Goal: Information Seeking & Learning: Learn about a topic

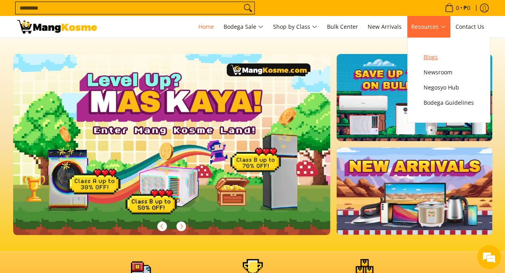
click at [435, 58] on span "Blogs" at bounding box center [449, 57] width 50 height 10
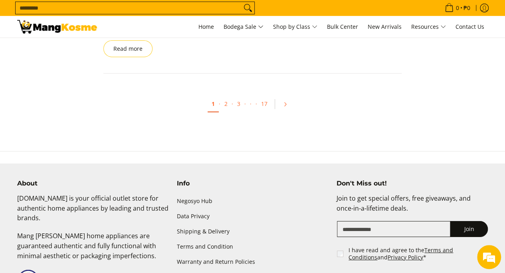
scroll to position [1318, 0]
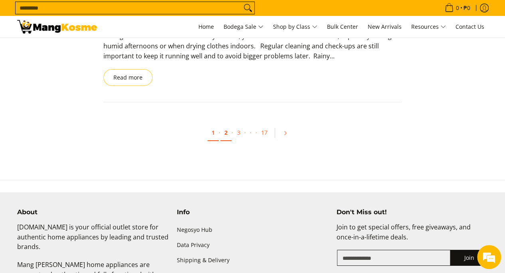
click at [226, 125] on link "2" at bounding box center [225, 133] width 11 height 16
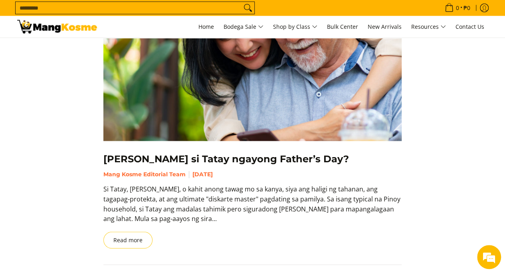
scroll to position [1158, 0]
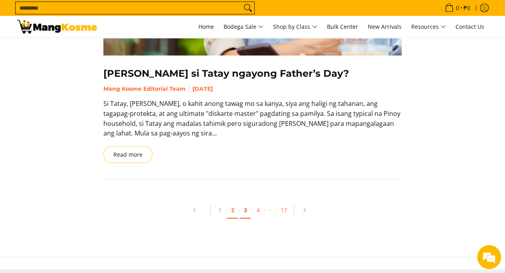
click at [247, 208] on link "3" at bounding box center [245, 210] width 11 height 16
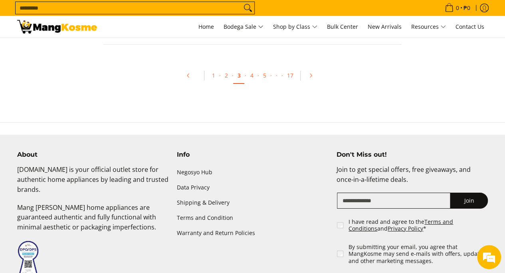
scroll to position [1238, 0]
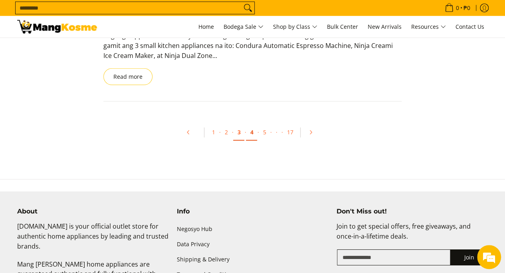
click at [255, 131] on link "4" at bounding box center [251, 132] width 11 height 16
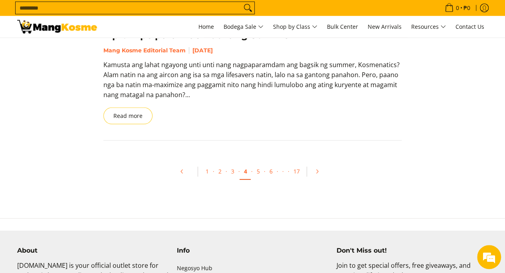
scroll to position [1238, 0]
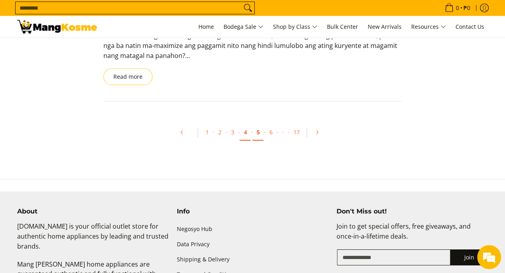
click at [260, 134] on link "5" at bounding box center [257, 132] width 11 height 16
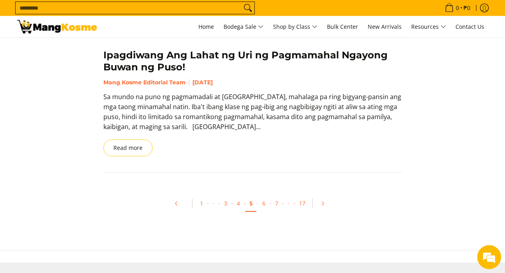
scroll to position [1198, 0]
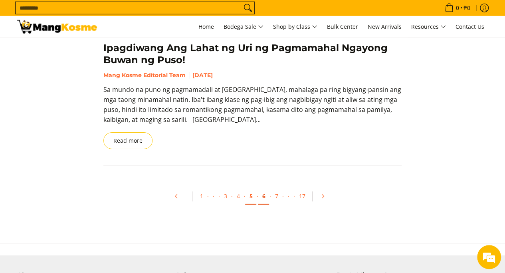
click at [264, 188] on link "6" at bounding box center [263, 196] width 11 height 16
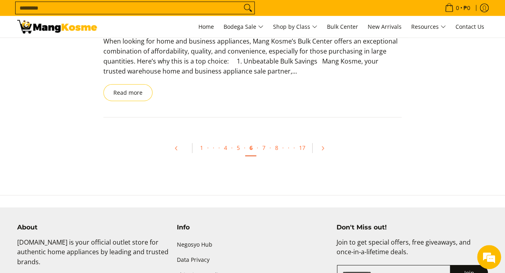
scroll to position [1238, 0]
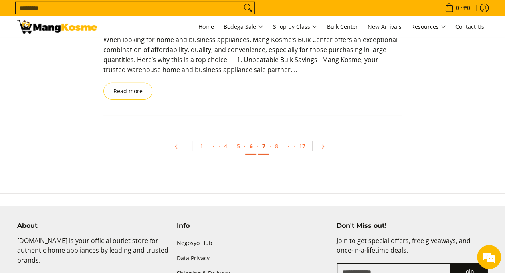
click at [265, 145] on link "7" at bounding box center [263, 146] width 11 height 16
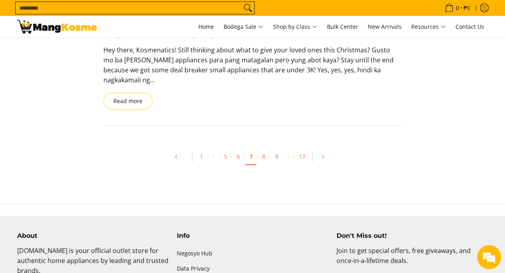
scroll to position [1238, 0]
click at [263, 148] on link "8" at bounding box center [263, 156] width 11 height 16
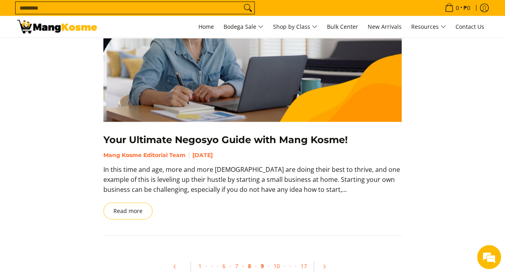
click at [259, 258] on link "9" at bounding box center [261, 266] width 11 height 16
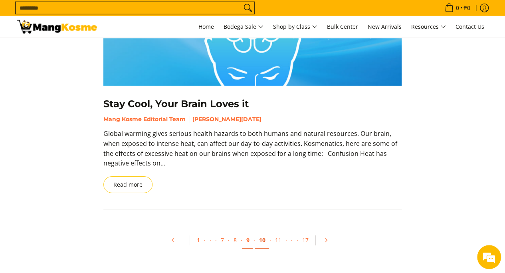
click at [261, 240] on link "10" at bounding box center [262, 240] width 14 height 16
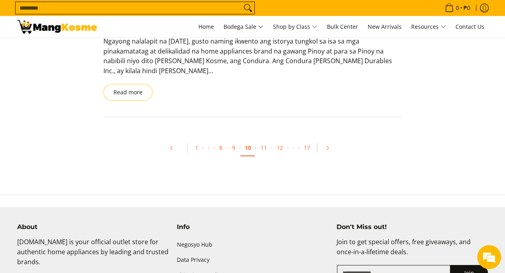
scroll to position [1398, 0]
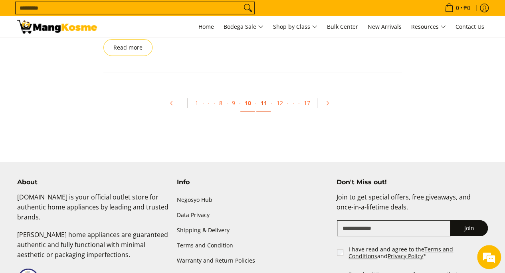
click at [264, 102] on link "11" at bounding box center [263, 103] width 14 height 16
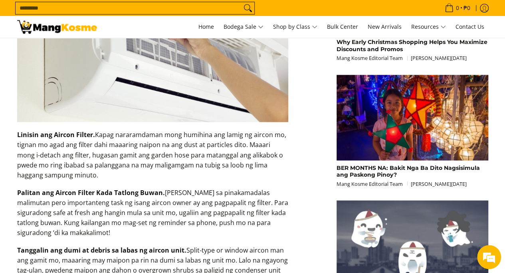
scroll to position [559, 0]
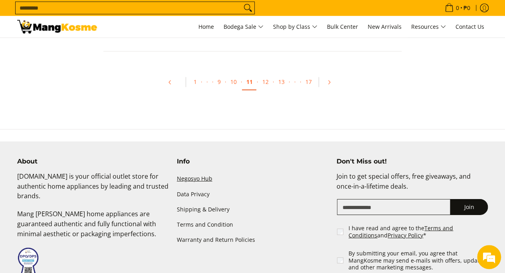
scroll to position [1198, 0]
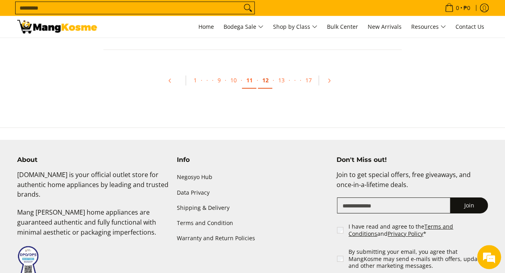
click at [262, 72] on link "12" at bounding box center [265, 80] width 14 height 16
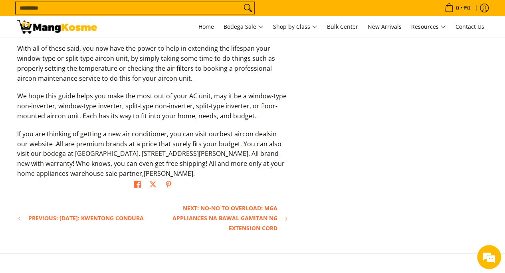
scroll to position [1557, 0]
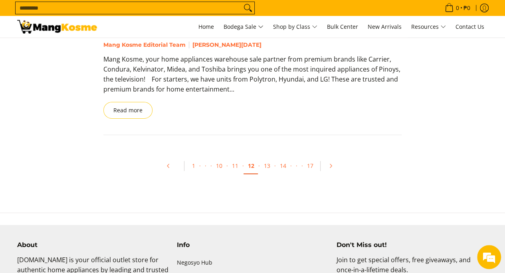
scroll to position [1358, 0]
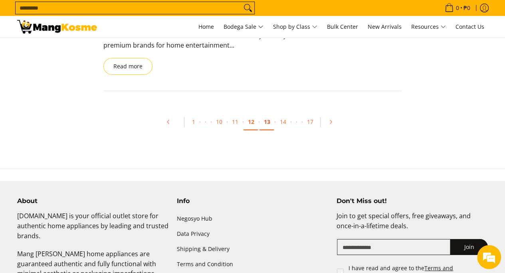
click at [269, 114] on link "13" at bounding box center [267, 122] width 14 height 16
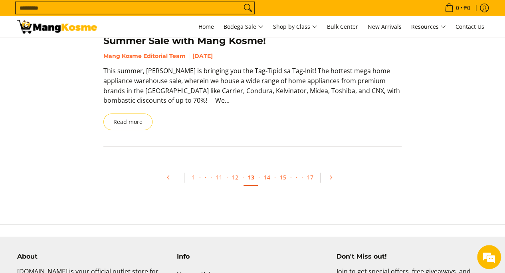
scroll to position [1238, 0]
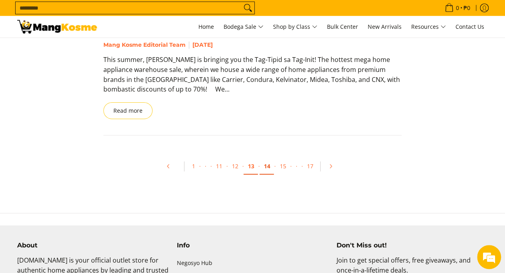
click at [268, 158] on link "14" at bounding box center [267, 166] width 14 height 16
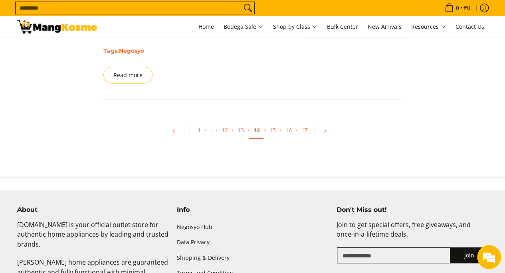
scroll to position [1278, 0]
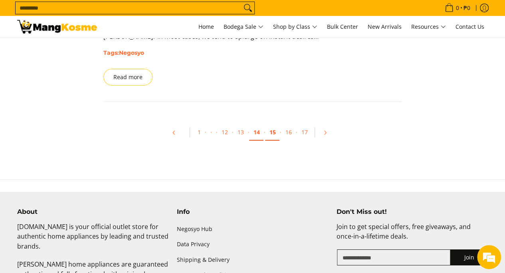
click at [270, 127] on link "15" at bounding box center [272, 132] width 14 height 16
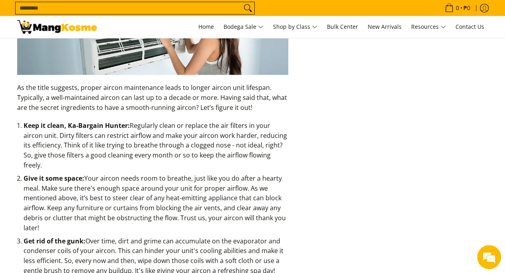
scroll to position [1997, 0]
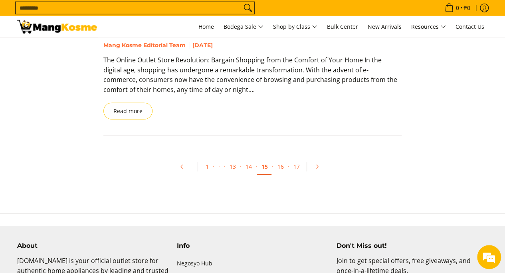
scroll to position [1238, 0]
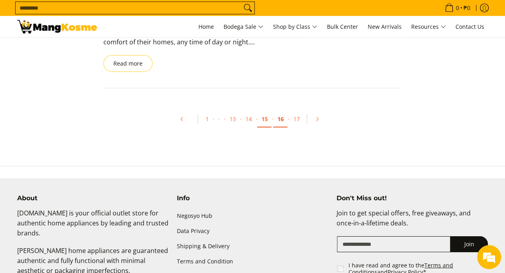
click at [278, 118] on link "16" at bounding box center [280, 119] width 14 height 16
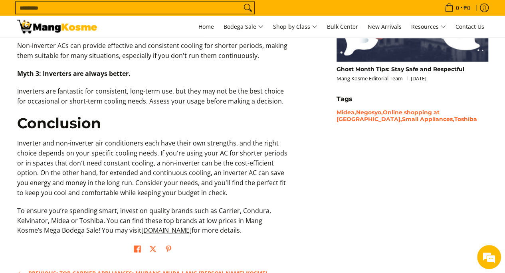
scroll to position [958, 0]
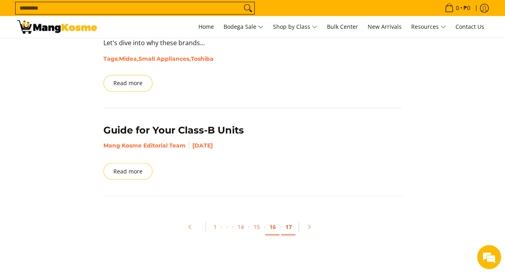
click at [286, 218] on link "17" at bounding box center [288, 226] width 14 height 16
